Goal: Check status: Check status

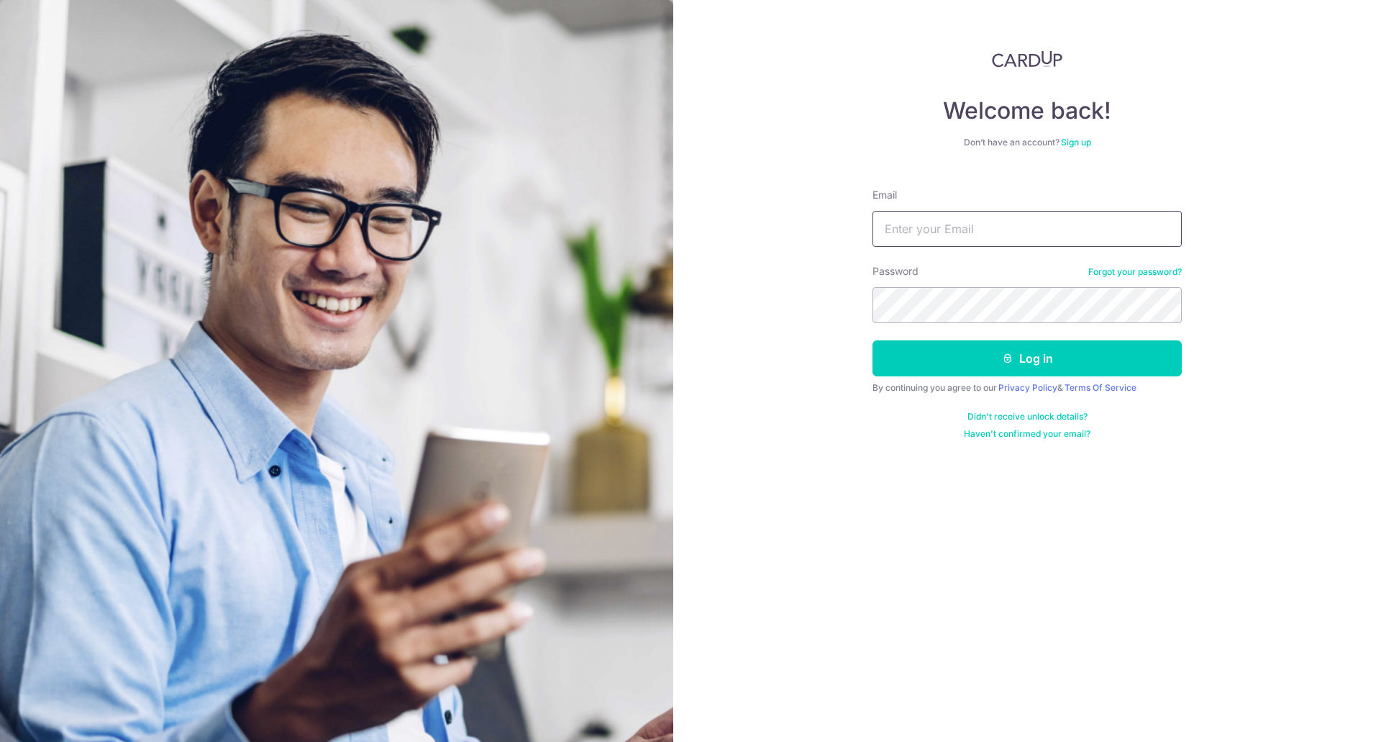
drag, startPoint x: 0, startPoint y: 0, endPoint x: 939, endPoint y: 229, distance: 966.2
click at [939, 229] on input "Email" at bounding box center [1027, 229] width 309 height 36
type input "[EMAIL_ADDRESS][DOMAIN_NAME]"
click at [873, 340] on button "Log in" at bounding box center [1027, 358] width 309 height 36
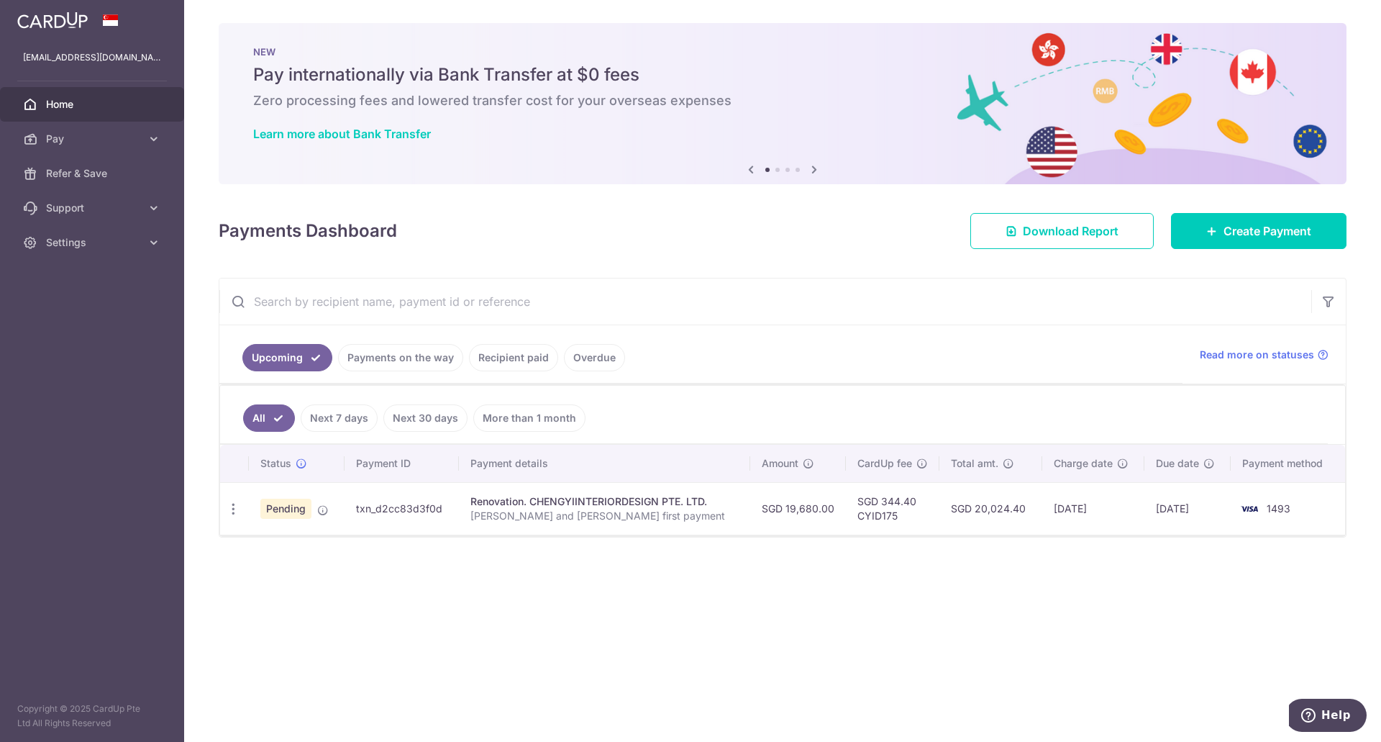
click at [986, 686] on div "× Pause Schedule Pause all future payments in this series Pause just this one p…" at bounding box center [782, 371] width 1197 height 742
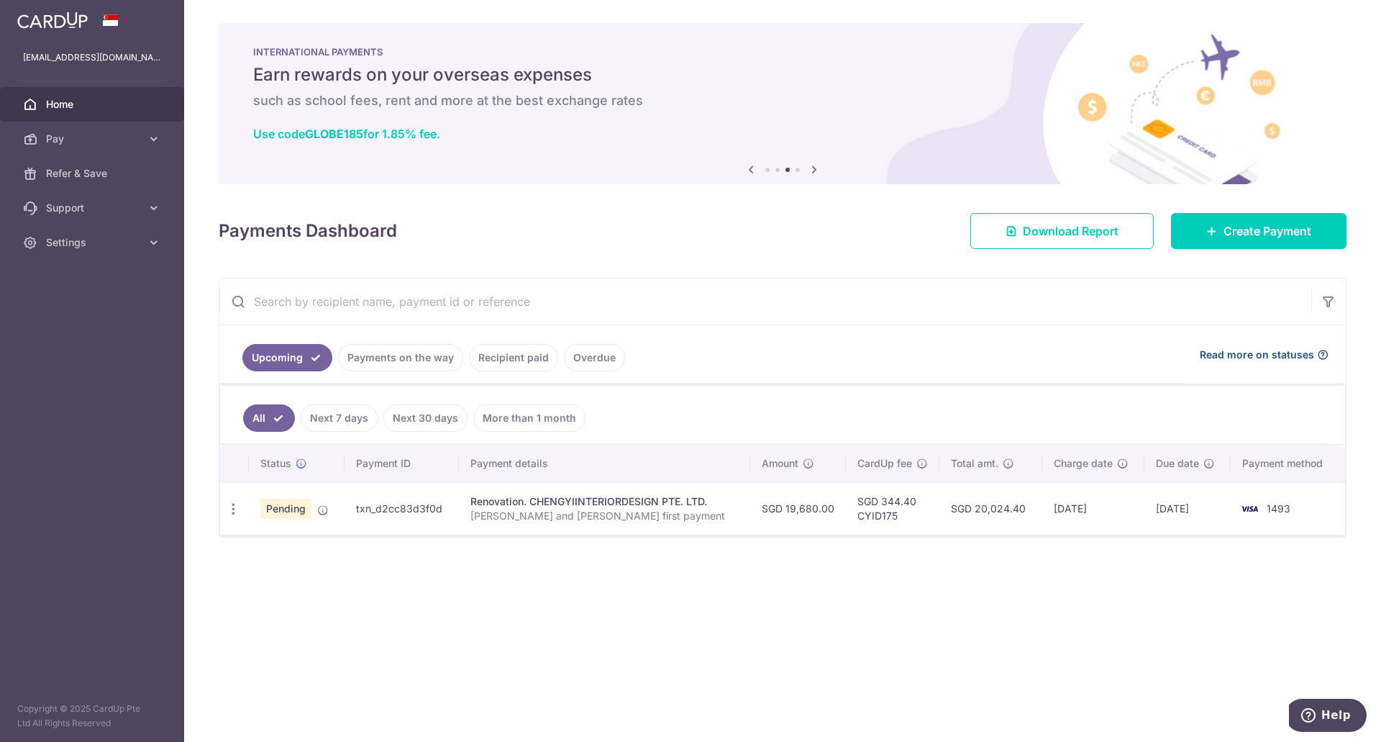
click at [1229, 358] on span "Read more on statuses" at bounding box center [1257, 354] width 114 height 14
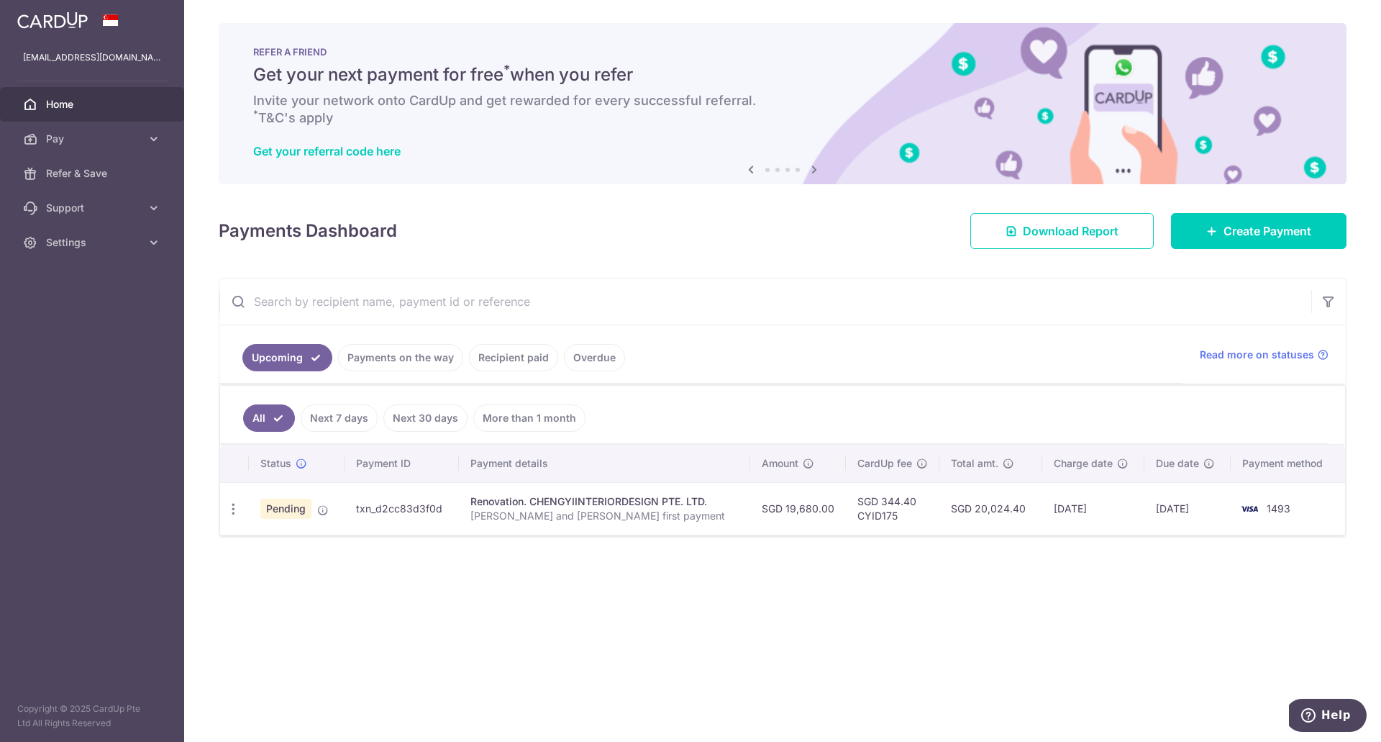
click at [395, 357] on link "Payments on the way" at bounding box center [400, 357] width 125 height 27
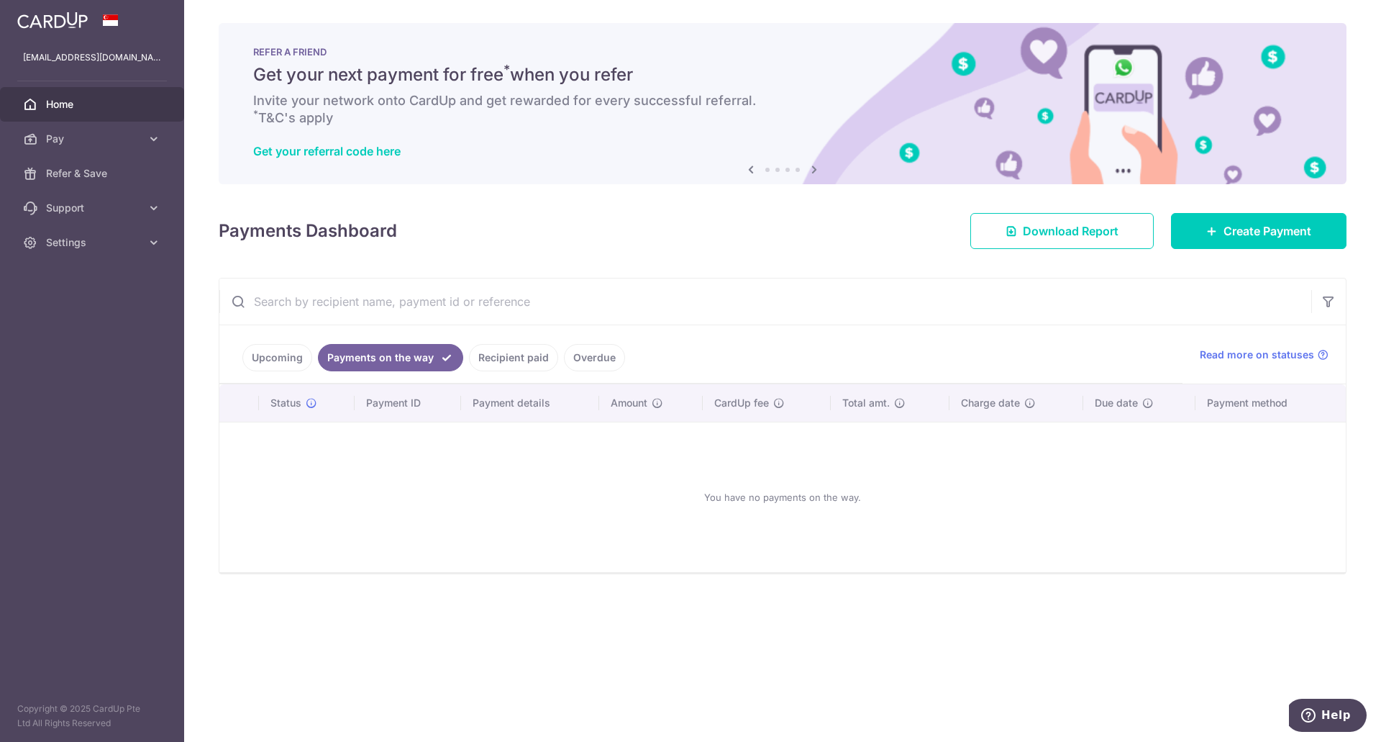
click at [494, 358] on link "Recipient paid" at bounding box center [513, 357] width 89 height 27
click at [271, 351] on link "Upcoming" at bounding box center [277, 357] width 70 height 27
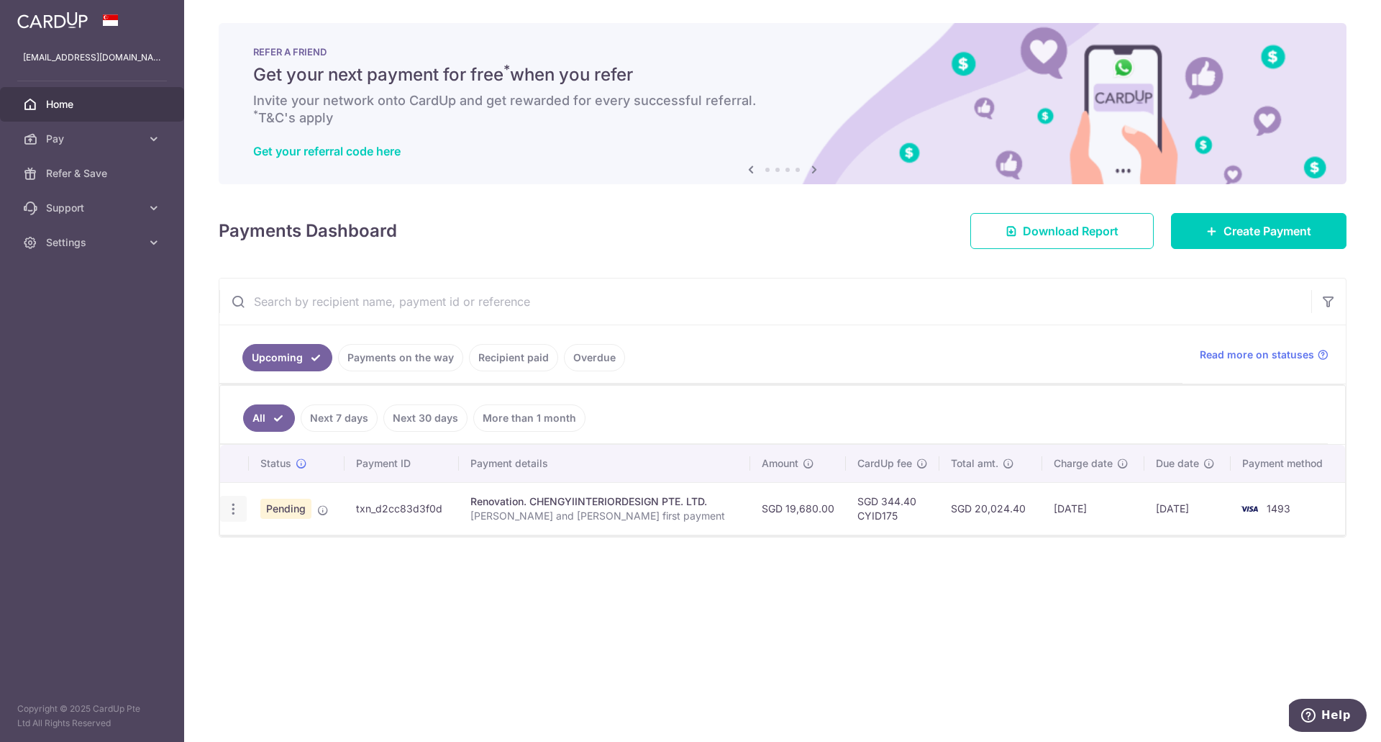
click at [233, 509] on icon "button" at bounding box center [233, 508] width 15 height 15
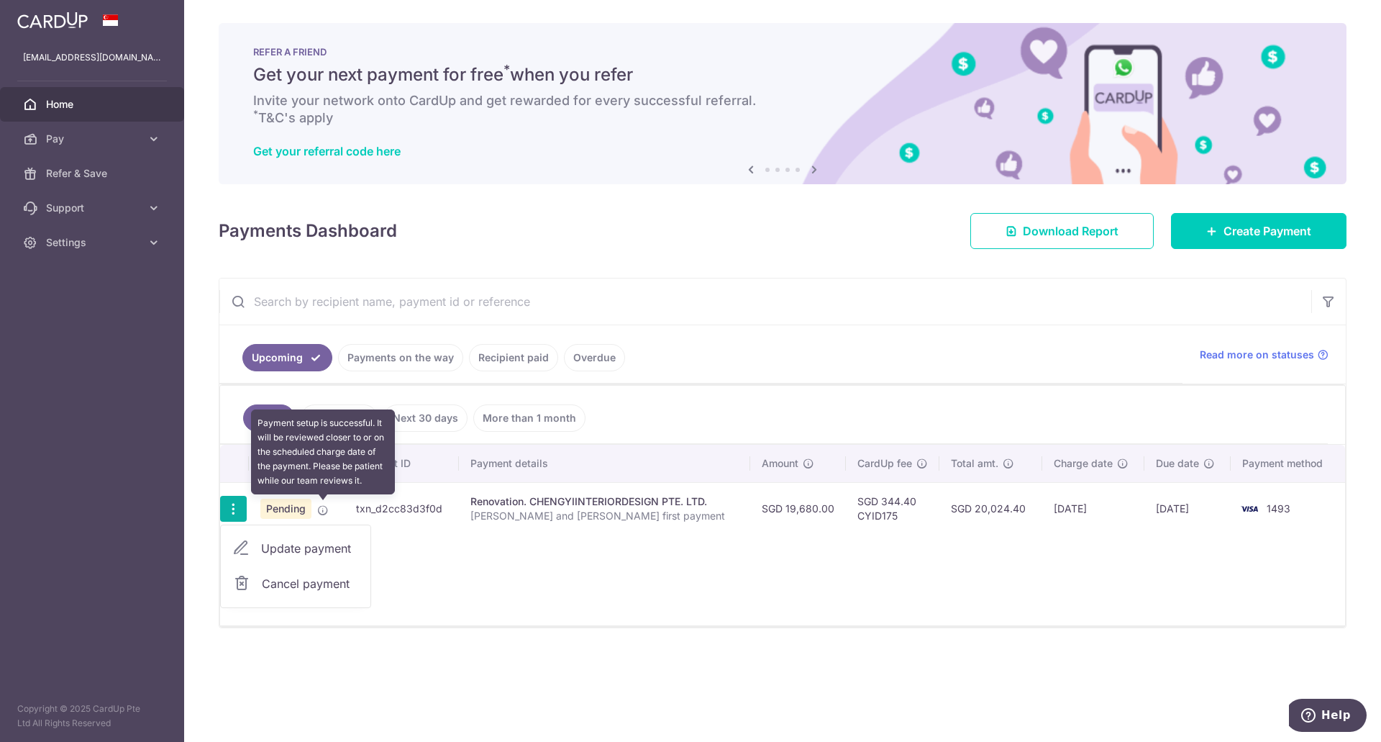
click at [319, 509] on icon at bounding box center [323, 510] width 12 height 12
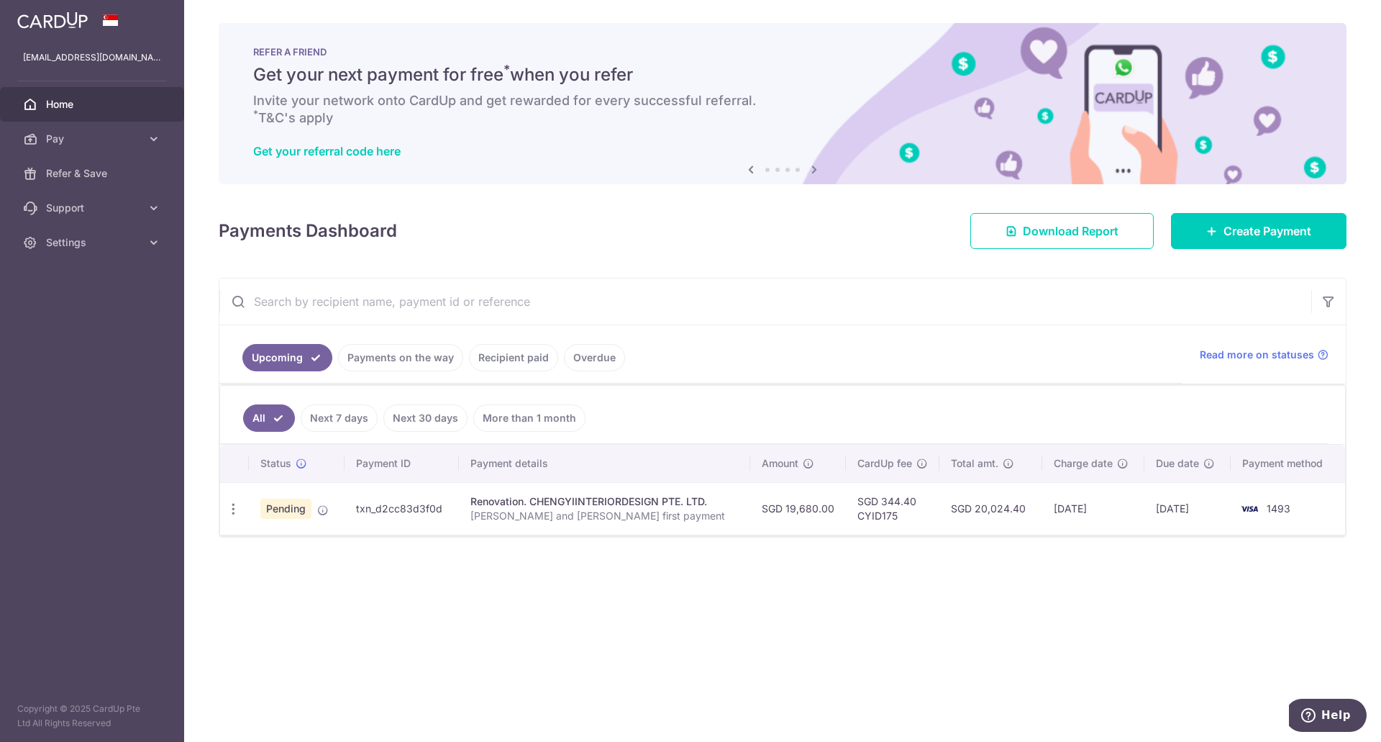
click at [414, 507] on td "txn_d2cc83d3f0d" at bounding box center [402, 508] width 114 height 53
click at [559, 518] on p "Vincent and Pam first payment" at bounding box center [604, 516] width 268 height 14
click at [607, 497] on div "Renovation. CHENGYIINTERIORDESIGN PTE. LTD." at bounding box center [604, 501] width 268 height 14
